Goal: Task Accomplishment & Management: Use online tool/utility

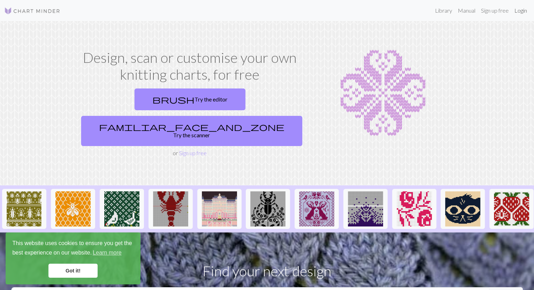
click at [527, 13] on link "Login" at bounding box center [521, 11] width 18 height 14
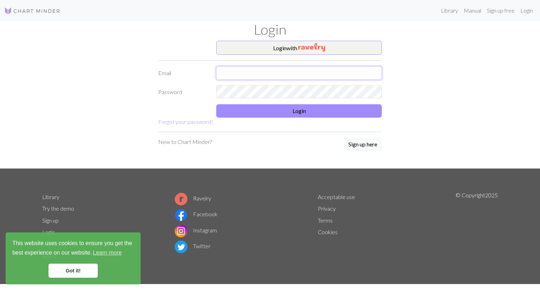
type input "marivitt98@gmail.com"
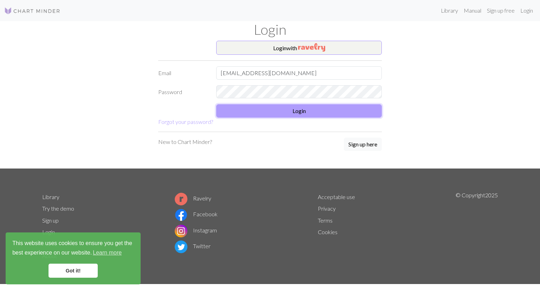
click at [288, 114] on button "Login" at bounding box center [298, 110] width 165 height 13
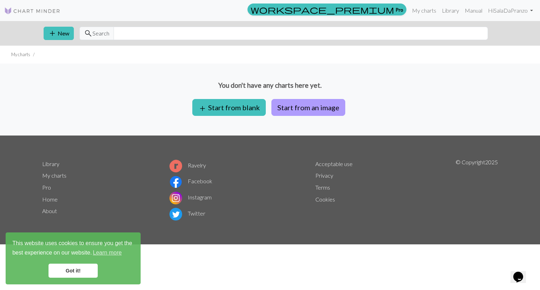
click at [301, 106] on button "Start from an image" at bounding box center [308, 107] width 74 height 17
click at [375, 32] on input "text" at bounding box center [300, 33] width 374 height 13
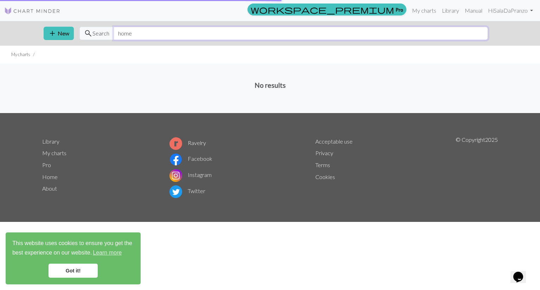
drag, startPoint x: 138, startPoint y: 36, endPoint x: 111, endPoint y: 38, distance: 27.1
click at [111, 38] on div "search Search home" at bounding box center [283, 33] width 408 height 13
click at [166, 37] on input "home" at bounding box center [300, 33] width 374 height 13
type input "h"
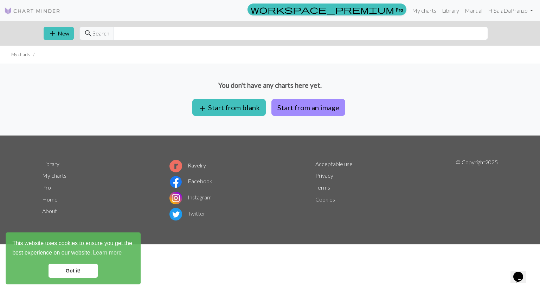
click at [48, 11] on img at bounding box center [32, 11] width 56 height 8
click at [216, 109] on button "add Start from blank" at bounding box center [228, 107] width 73 height 17
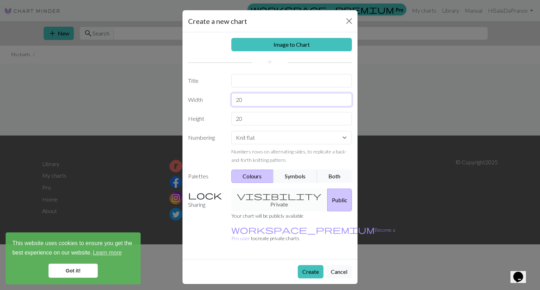
click at [245, 97] on input "20" at bounding box center [291, 99] width 121 height 13
type input "2"
type input "40"
click at [244, 114] on input "20" at bounding box center [291, 118] width 121 height 13
type input "2"
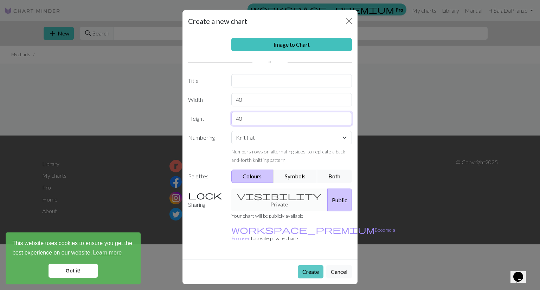
type input "40"
click at [309, 265] on button "Create" at bounding box center [311, 271] width 26 height 13
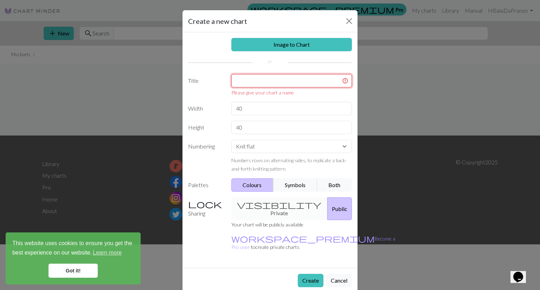
click at [250, 83] on input "text" at bounding box center [291, 80] width 121 height 13
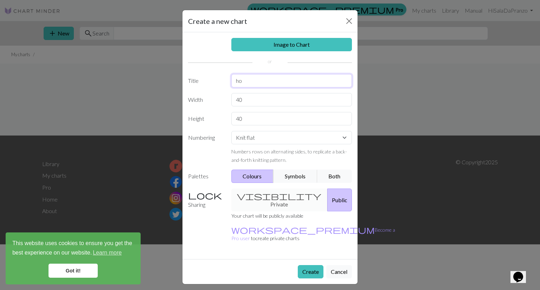
type input "h"
type input "95"
click at [306, 265] on button "Create" at bounding box center [311, 271] width 26 height 13
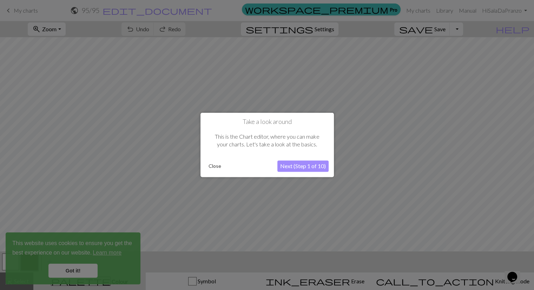
click at [217, 171] on button "Close" at bounding box center [215, 166] width 18 height 11
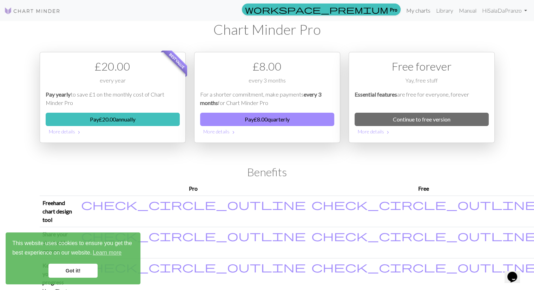
click at [422, 14] on link "My charts" at bounding box center [419, 11] width 30 height 14
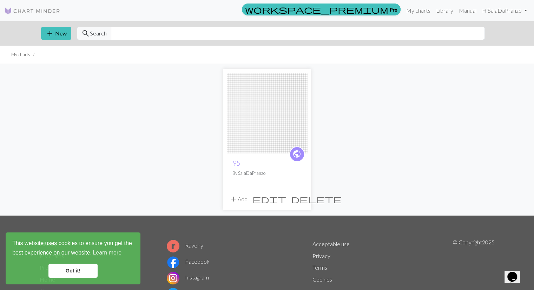
click at [286, 199] on span "edit" at bounding box center [270, 199] width 34 height 10
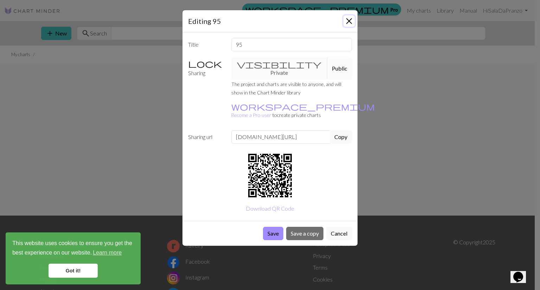
click at [350, 21] on button "Close" at bounding box center [348, 20] width 11 height 11
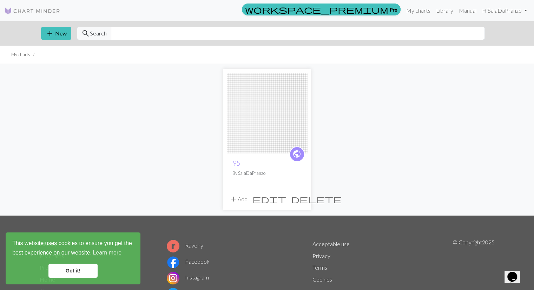
click at [302, 199] on span "delete" at bounding box center [316, 199] width 51 height 10
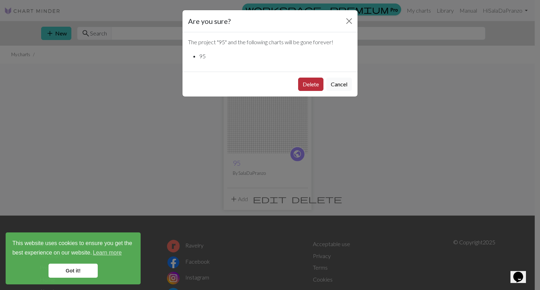
click at [303, 87] on button "Delete" at bounding box center [310, 84] width 25 height 13
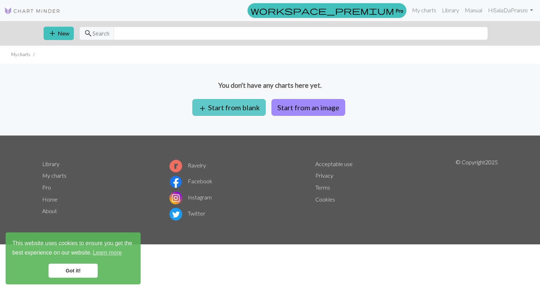
drag, startPoint x: 247, startPoint y: 104, endPoint x: 215, endPoint y: 106, distance: 31.3
click at [215, 106] on button "add Start from blank" at bounding box center [228, 107] width 73 height 17
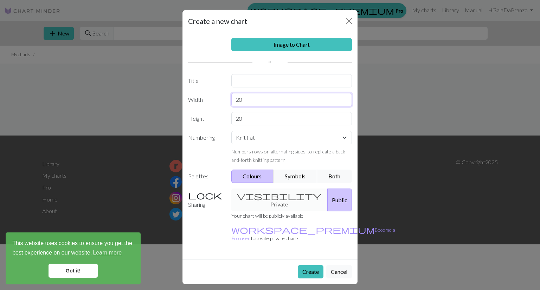
click at [247, 96] on input "20" at bounding box center [291, 99] width 121 height 13
type input "2"
click at [254, 137] on div "Image to Chart Title Width Height 20 Numbering Knit flat Knit in the round Lace…" at bounding box center [269, 145] width 175 height 227
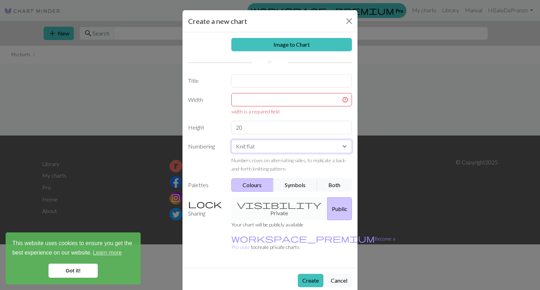
click at [259, 151] on select "Knit flat Knit in the round Lace knitting Cross stitch" at bounding box center [291, 146] width 121 height 13
click at [250, 148] on select "Knit flat Knit in the round Lace knitting Cross stitch" at bounding box center [291, 146] width 121 height 13
select select "crossstitch"
click at [231, 140] on select "Knit flat Knit in the round Lace knitting Cross stitch" at bounding box center [291, 146] width 121 height 13
click at [245, 93] on input "text" at bounding box center [291, 99] width 121 height 13
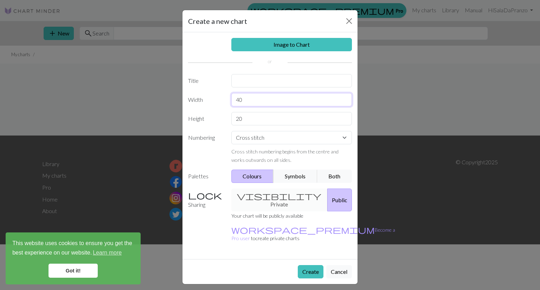
type input "40"
click at [248, 114] on input "20" at bounding box center [291, 118] width 121 height 13
type input "2"
type input "40"
click at [309, 265] on button "Create" at bounding box center [311, 271] width 26 height 13
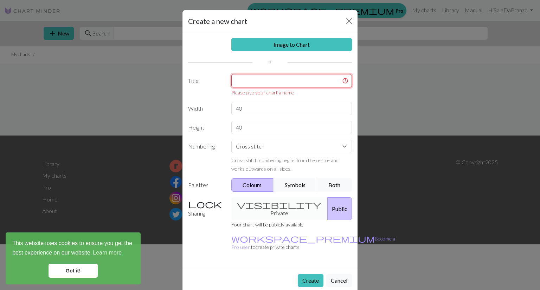
click at [259, 87] on input "text" at bounding box center [291, 80] width 121 height 13
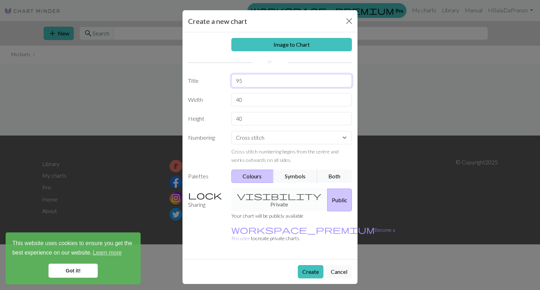
type input "95"
click at [309, 265] on button "Create" at bounding box center [311, 271] width 26 height 13
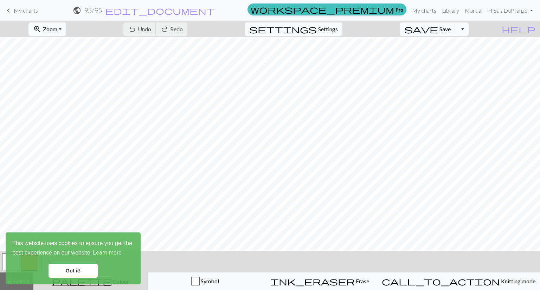
click at [328, 32] on span "Settings" at bounding box center [328, 29] width 20 height 8
select select "aran"
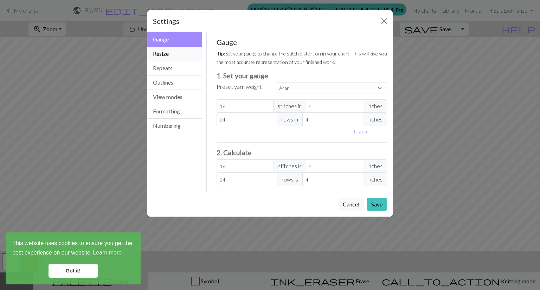
click at [167, 55] on button "Resize" at bounding box center [174, 54] width 55 height 14
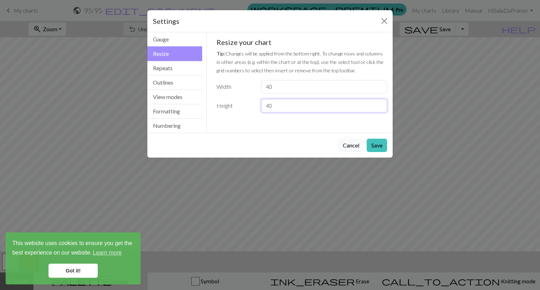
click at [281, 103] on input "40" at bounding box center [324, 105] width 126 height 13
type input "4"
type input "80"
click at [382, 144] on button "Save" at bounding box center [376, 145] width 20 height 13
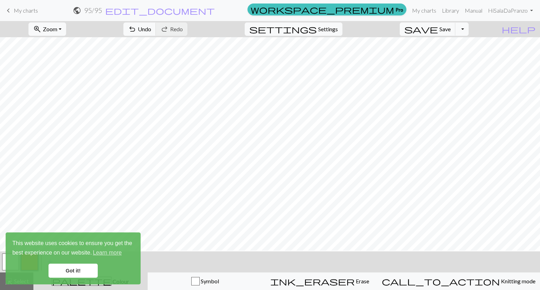
scroll to position [100, 0]
click at [331, 26] on span "Settings" at bounding box center [328, 29] width 20 height 8
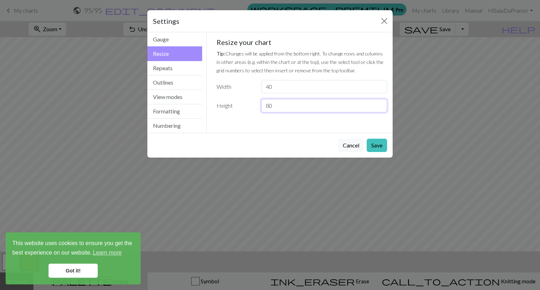
click at [277, 102] on input "80" at bounding box center [324, 105] width 126 height 13
type input "8"
type input "40"
click at [384, 148] on button "Save" at bounding box center [376, 145] width 20 height 13
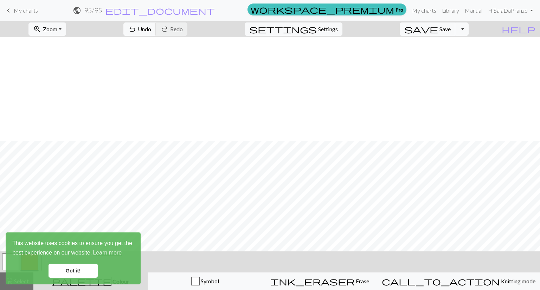
scroll to position [104, 0]
click at [76, 271] on link "Got it!" at bounding box center [72, 271] width 49 height 14
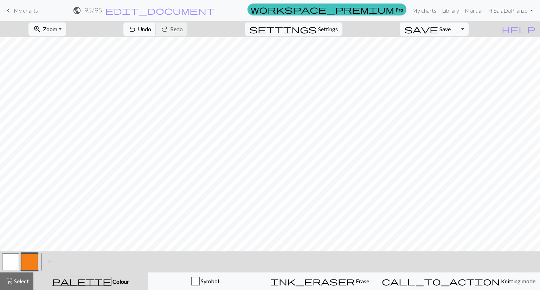
scroll to position [0, 0]
click at [30, 261] on button "button" at bounding box center [29, 262] width 17 height 17
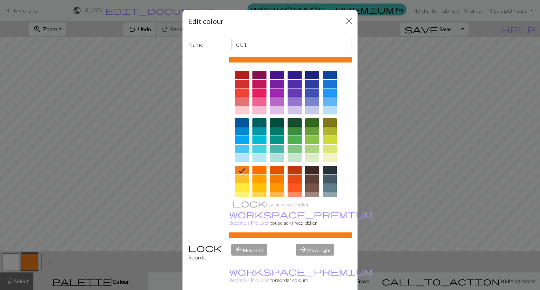
scroll to position [45, 0]
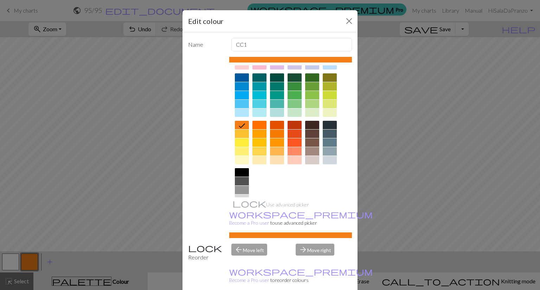
click at [312, 142] on div at bounding box center [312, 142] width 14 height 8
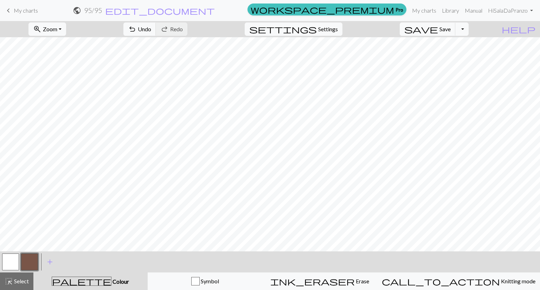
click at [12, 262] on button "button" at bounding box center [10, 262] width 17 height 17
click at [31, 262] on button "button" at bounding box center [29, 262] width 17 height 17
click at [30, 264] on button "button" at bounding box center [29, 262] width 17 height 17
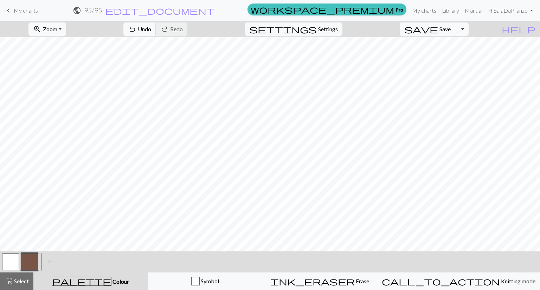
click at [6, 261] on button "button" at bounding box center [10, 262] width 17 height 17
click at [26, 262] on button "button" at bounding box center [29, 262] width 17 height 17
click at [165, 267] on div "< > add Add a colour" at bounding box center [270, 262] width 540 height 21
click at [50, 259] on span "add" at bounding box center [50, 262] width 8 height 10
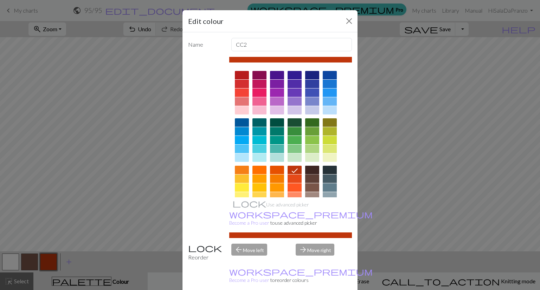
drag, startPoint x: 308, startPoint y: 172, endPoint x: 304, endPoint y: 171, distance: 4.0
click at [305, 171] on div at bounding box center [312, 170] width 14 height 8
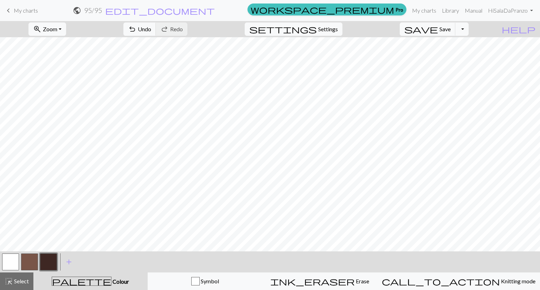
click at [13, 259] on button "button" at bounding box center [10, 262] width 17 height 17
